Goal: Check status: Check status

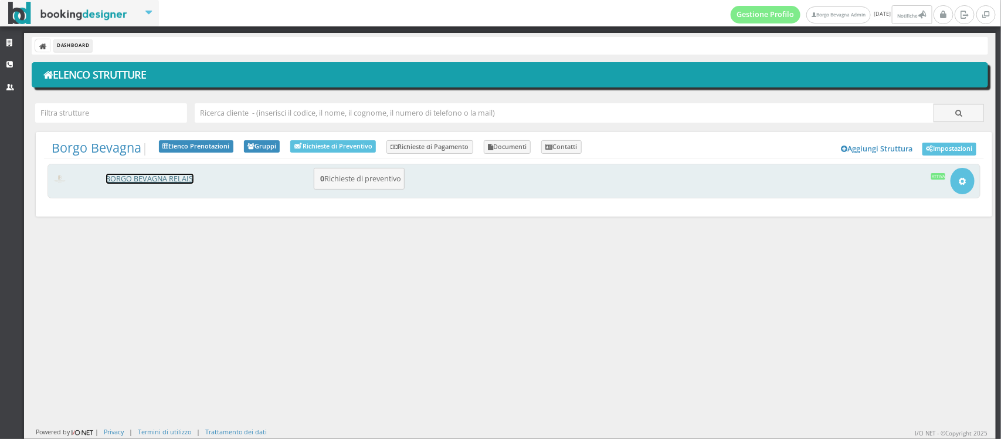
drag, startPoint x: 147, startPoint y: 182, endPoint x: 138, endPoint y: 176, distance: 10.8
click at [138, 176] on link "BORGO BEVAGNA RELAIS" at bounding box center [149, 179] width 87 height 10
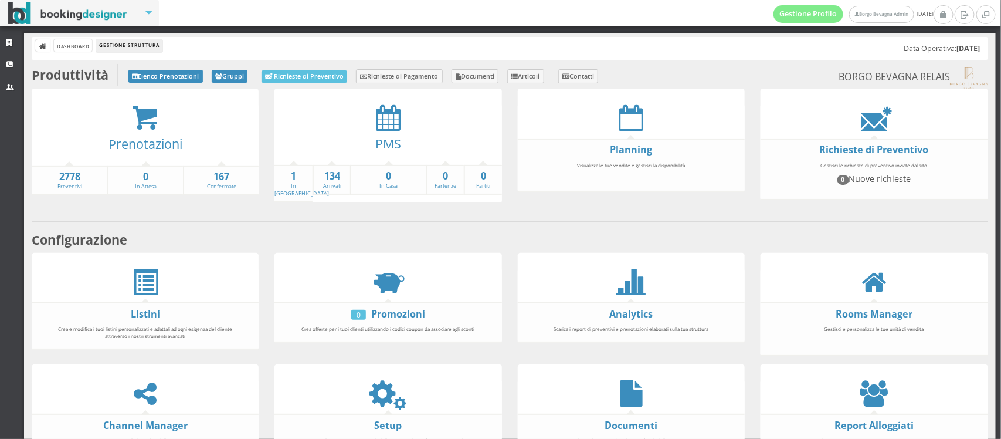
click at [382, 133] on div "PMS" at bounding box center [387, 147] width 227 height 33
click at [382, 131] on div "PMS" at bounding box center [387, 147] width 227 height 33
click at [382, 126] on icon at bounding box center [388, 117] width 25 height 26
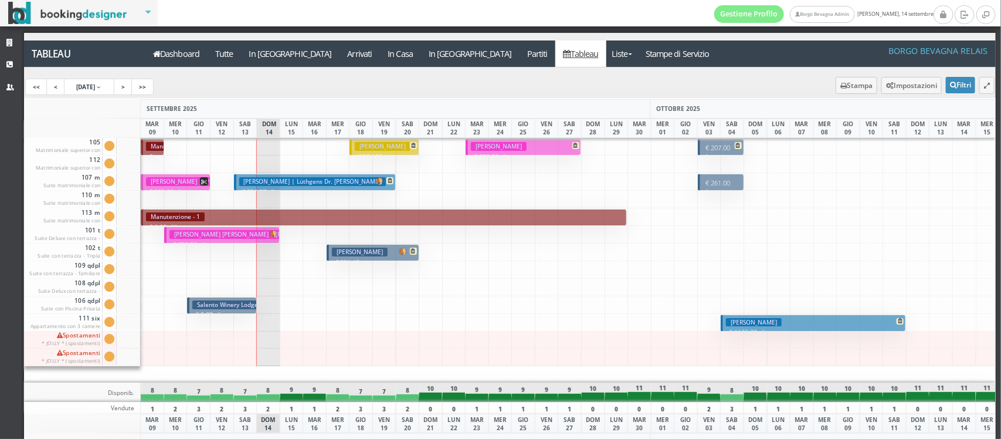
click at [373, 147] on h3 "[PERSON_NAME]" at bounding box center [383, 146] width 56 height 9
click at [342, 255] on h3 "[PERSON_NAME]" at bounding box center [360, 251] width 56 height 9
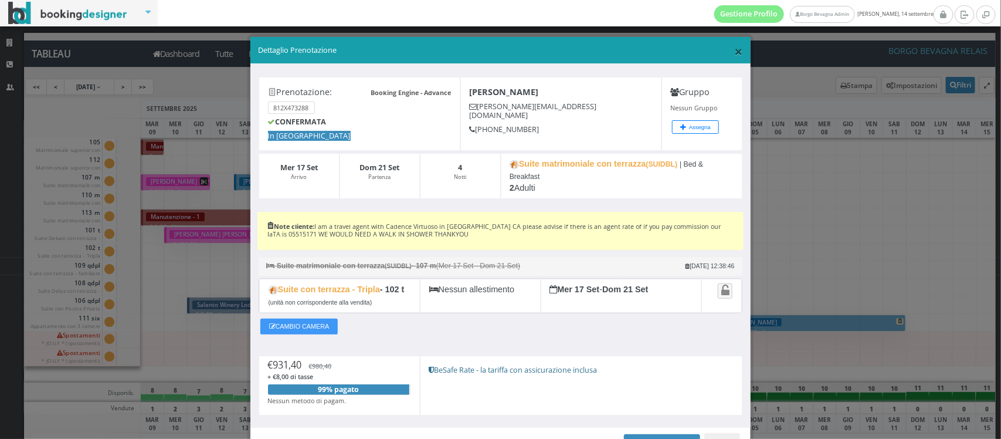
click at [735, 51] on span "×" at bounding box center [739, 51] width 8 height 20
